Goal: Transaction & Acquisition: Book appointment/travel/reservation

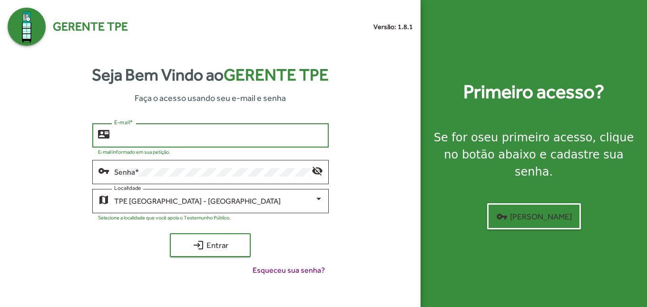
click at [190, 133] on input "E-mail *" at bounding box center [218, 135] width 209 height 9
type input "**********"
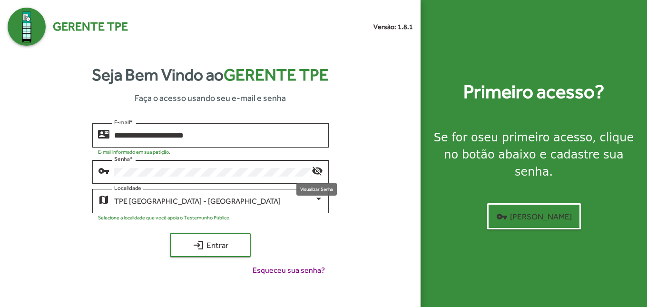
click at [321, 170] on mat-icon "visibility_off" at bounding box center [317, 170] width 11 height 11
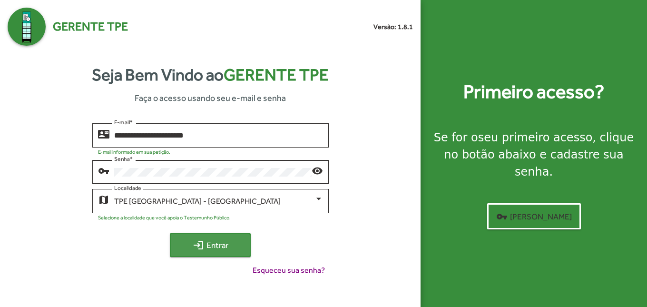
click at [228, 242] on span "login Entrar" at bounding box center [210, 244] width 64 height 17
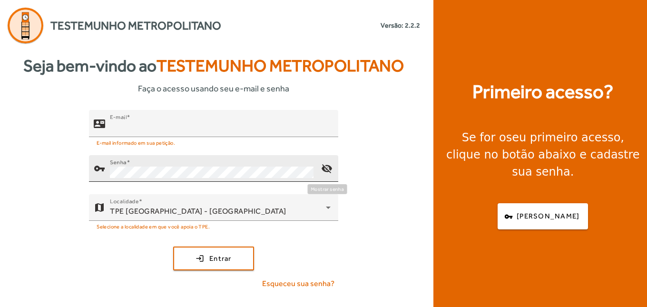
type input "**********"
click at [327, 162] on mat-icon "visibility_off" at bounding box center [326, 168] width 23 height 23
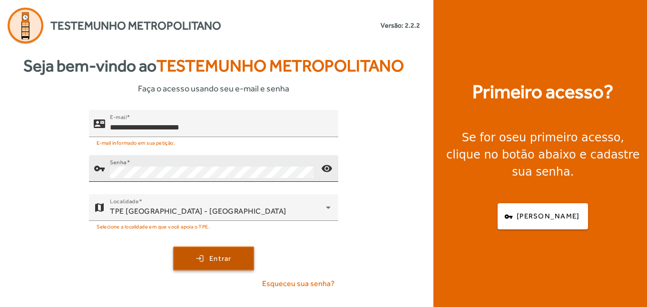
click at [235, 258] on span "submit" at bounding box center [213, 258] width 79 height 23
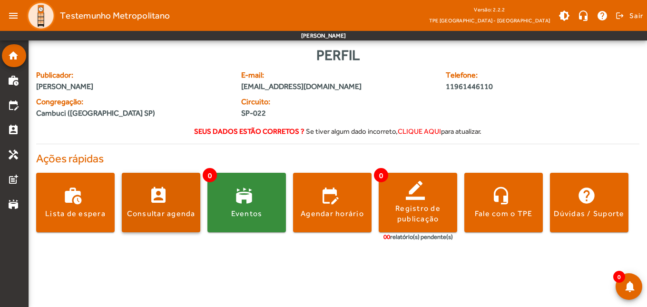
click at [149, 201] on span at bounding box center [161, 202] width 78 height 23
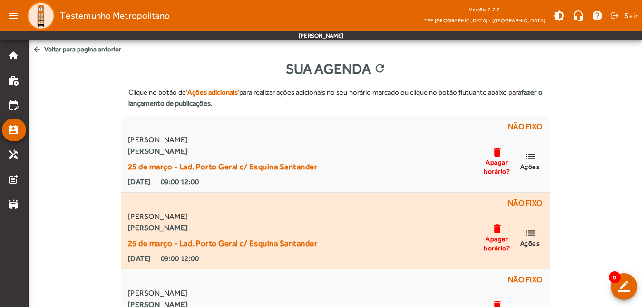
click at [182, 237] on div "Juan José Bernal Ormeño Carlos Roberto Ferron Rossi 25 de março - Lad. Porto Ge…" at bounding box center [223, 237] width 190 height 53
click at [182, 241] on div "25 de março - Lad. Porto Geral c/ Esquina Santander" at bounding box center [223, 242] width 190 height 11
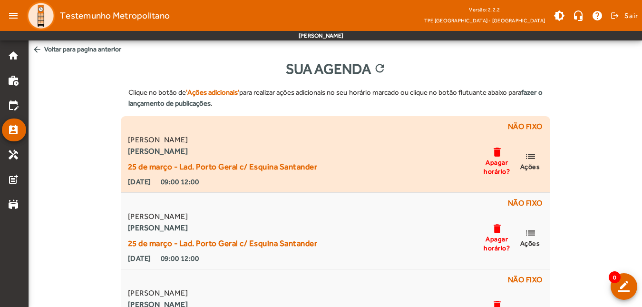
click at [193, 162] on div "25 de março - Lad. Porto Geral c/ Esquina Santander" at bounding box center [223, 166] width 190 height 11
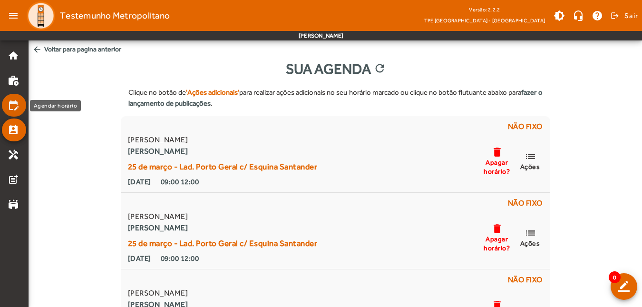
click at [11, 99] on mat-icon "edit_calendar" at bounding box center [13, 104] width 11 height 11
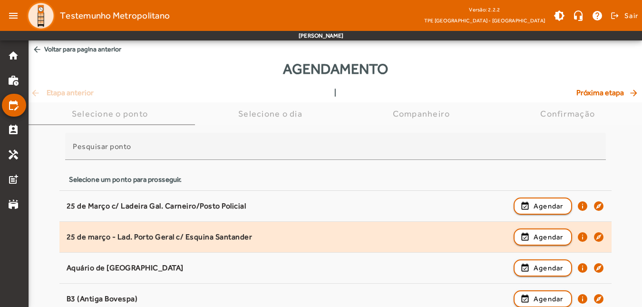
click at [139, 238] on div "25 de março - Lad. Porto Geral c/ Esquina Santander" at bounding box center [288, 237] width 442 height 10
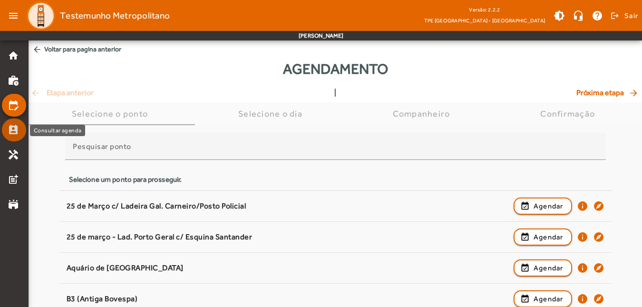
click at [16, 129] on mat-icon "perm_contact_calendar" at bounding box center [13, 129] width 11 height 11
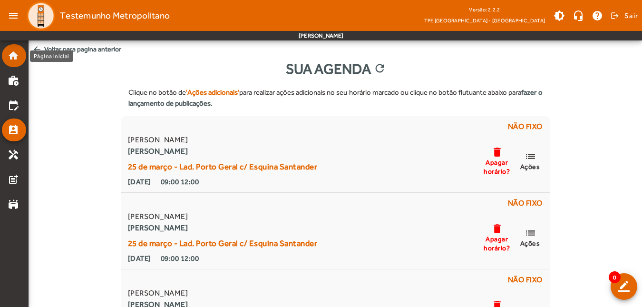
click at [21, 52] on link "home" at bounding box center [17, 55] width 19 height 11
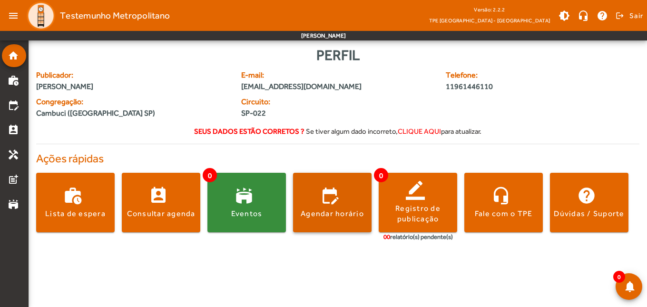
click at [331, 203] on span at bounding box center [332, 202] width 78 height 23
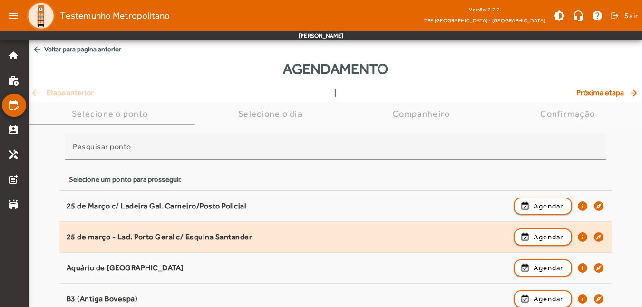
click at [190, 232] on div "25 de março - Lad. Porto Geral c/ Esquina Santander" at bounding box center [288, 237] width 442 height 10
click at [189, 230] on div "25 de março - Lad. Porto Geral c/ Esquina Santander event_available Agendar inf…" at bounding box center [336, 236] width 538 height 21
click at [196, 235] on div "25 de março - Lad. Porto Geral c/ Esquina Santander" at bounding box center [288, 237] width 442 height 10
click at [547, 235] on span "Agendar" at bounding box center [549, 236] width 30 height 11
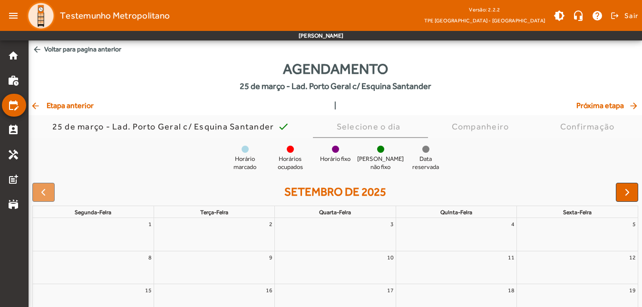
scroll to position [115, 0]
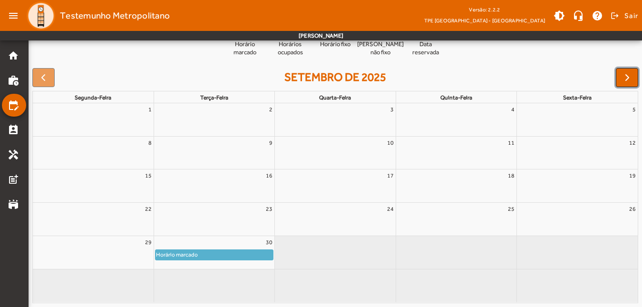
click at [625, 74] on span "button" at bounding box center [627, 77] width 11 height 11
